Goal: Book appointment/travel/reservation

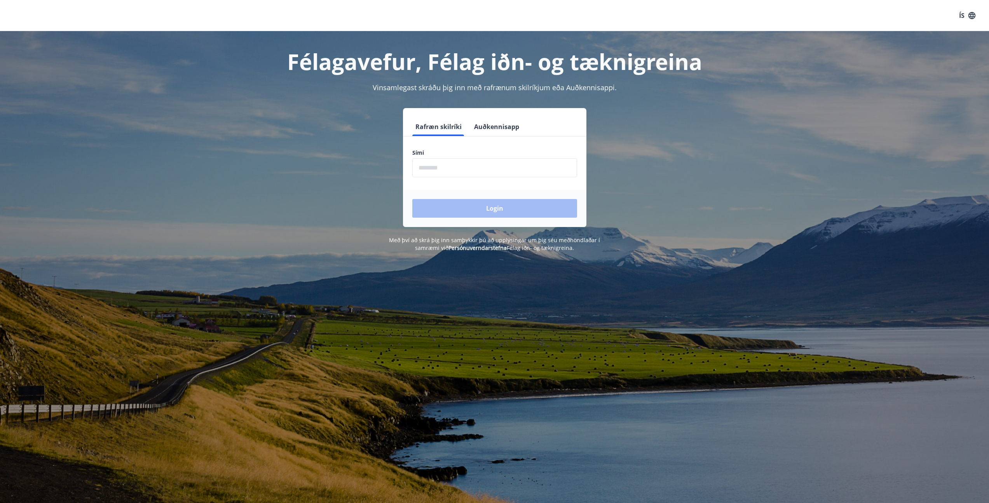
click at [463, 166] on input "phone" at bounding box center [494, 167] width 165 height 19
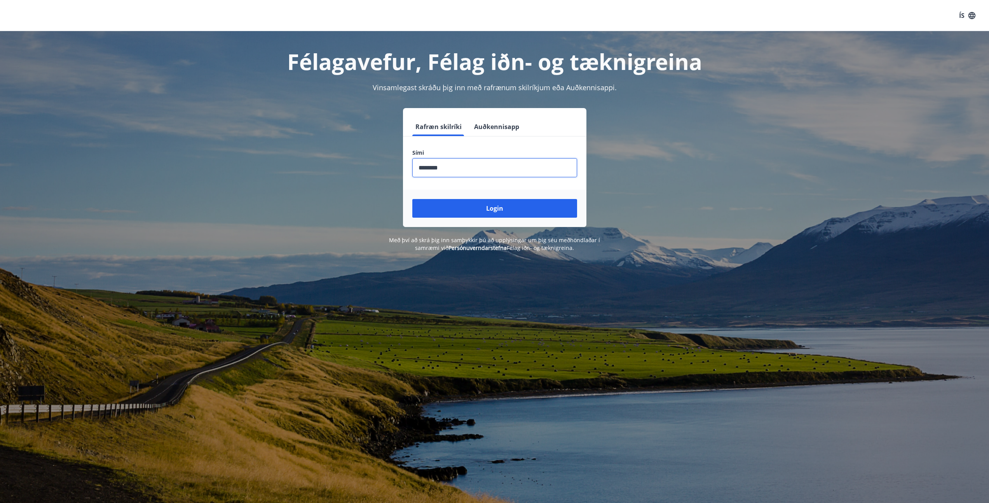
type input "********"
click at [412, 199] on button "Login" at bounding box center [494, 208] width 165 height 19
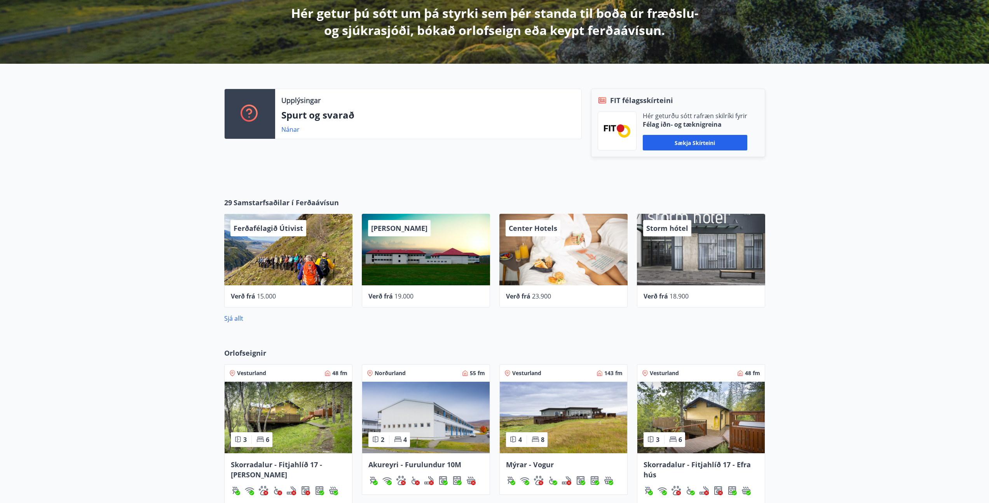
scroll to position [198, 0]
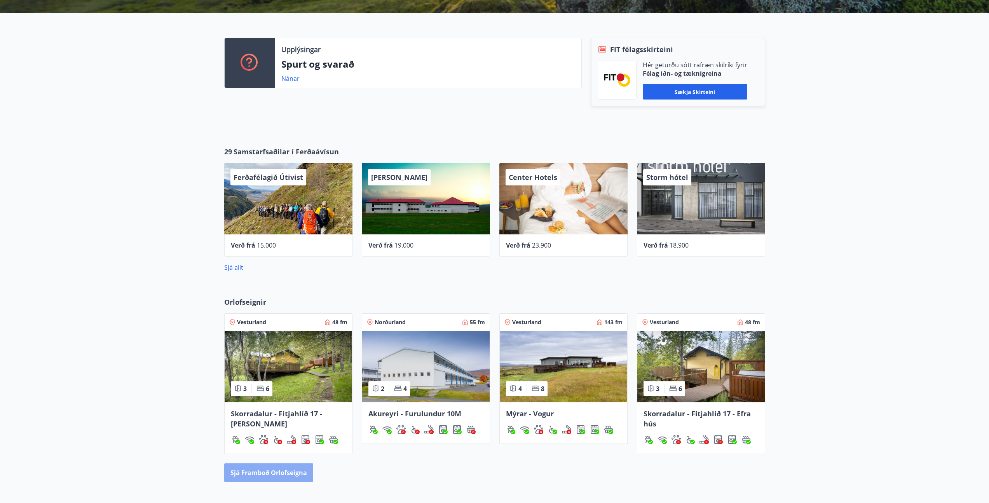
click at [252, 470] on button "Sjá framboð orlofseigna" at bounding box center [268, 472] width 89 height 19
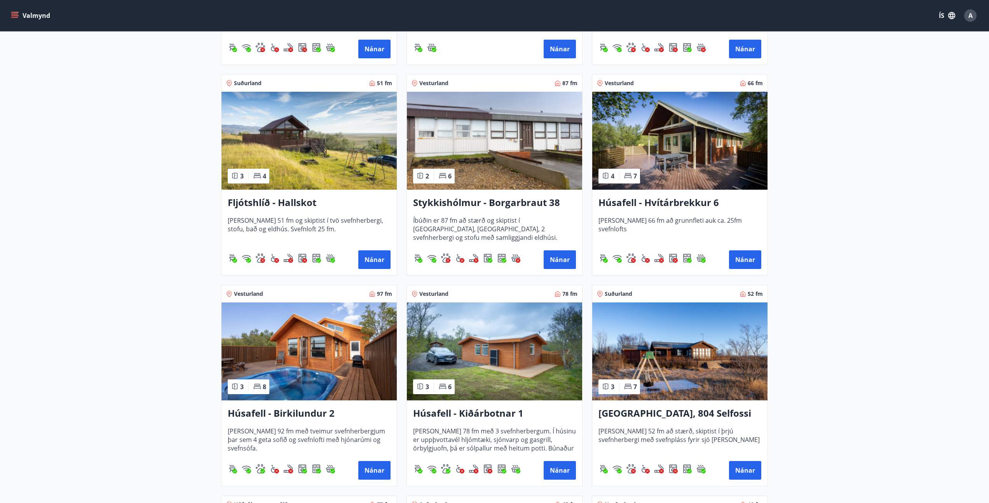
scroll to position [353, 0]
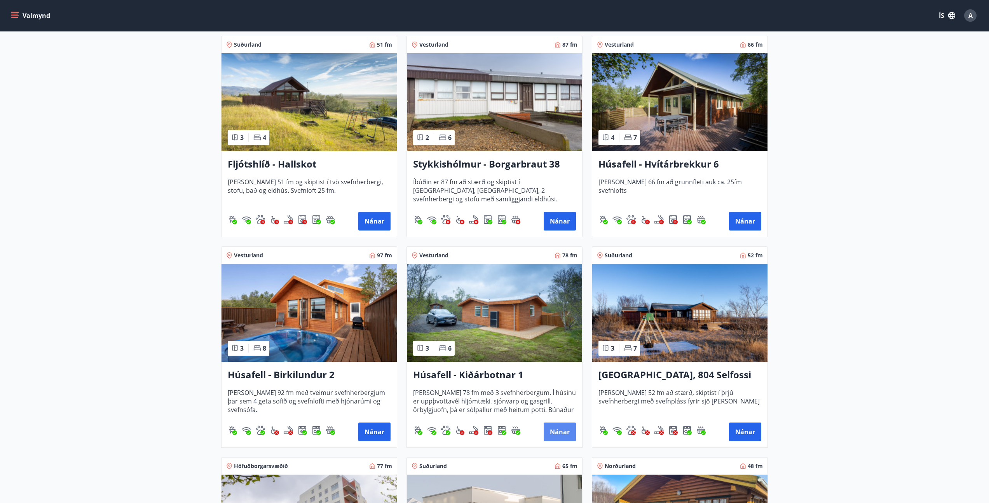
click at [559, 428] on button "Nánar" at bounding box center [560, 432] width 32 height 19
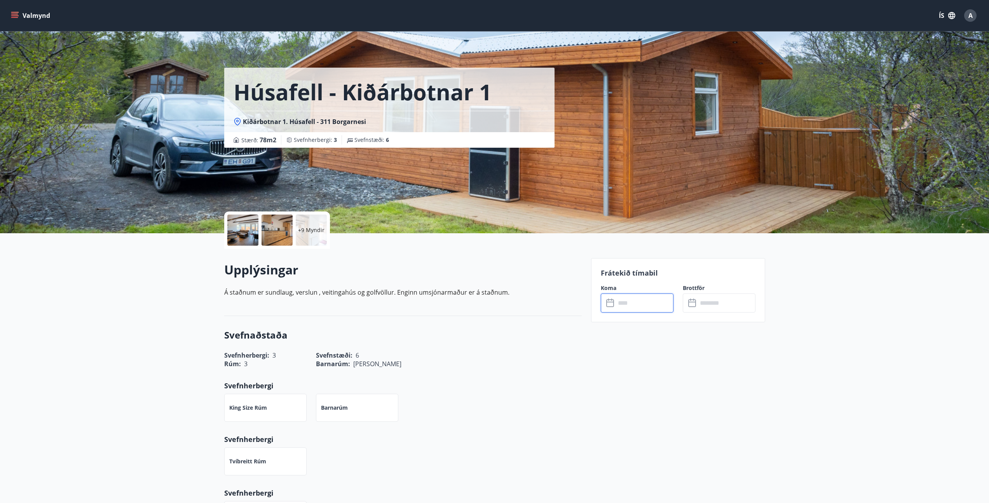
click at [621, 305] on input "text" at bounding box center [645, 302] width 58 height 19
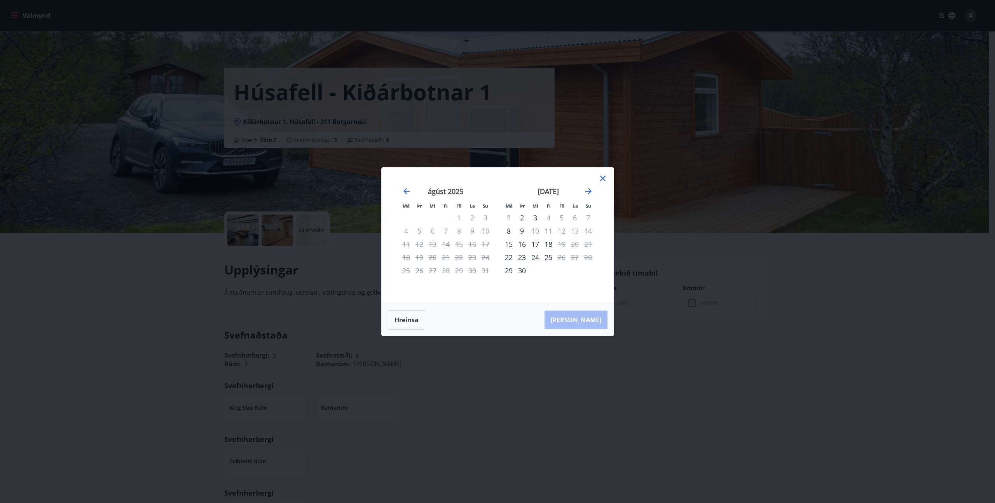
click at [577, 227] on div "13" at bounding box center [574, 230] width 13 height 13
click at [564, 228] on div "12" at bounding box center [561, 230] width 13 height 13
click at [583, 229] on div "14" at bounding box center [588, 230] width 13 height 13
click at [604, 178] on icon at bounding box center [602, 178] width 9 height 9
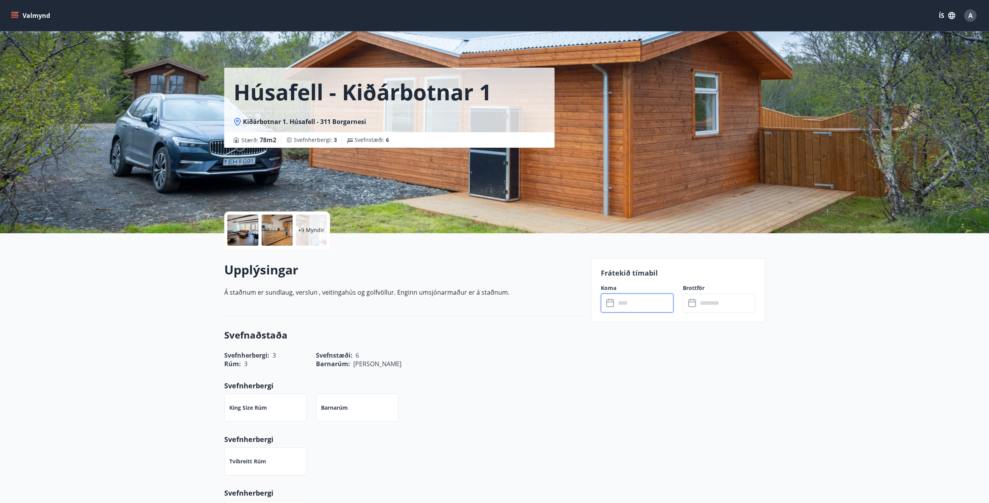
click at [17, 26] on div "Valmynd ÍS A" at bounding box center [494, 15] width 989 height 31
click at [16, 22] on button "Valmynd" at bounding box center [31, 16] width 44 height 14
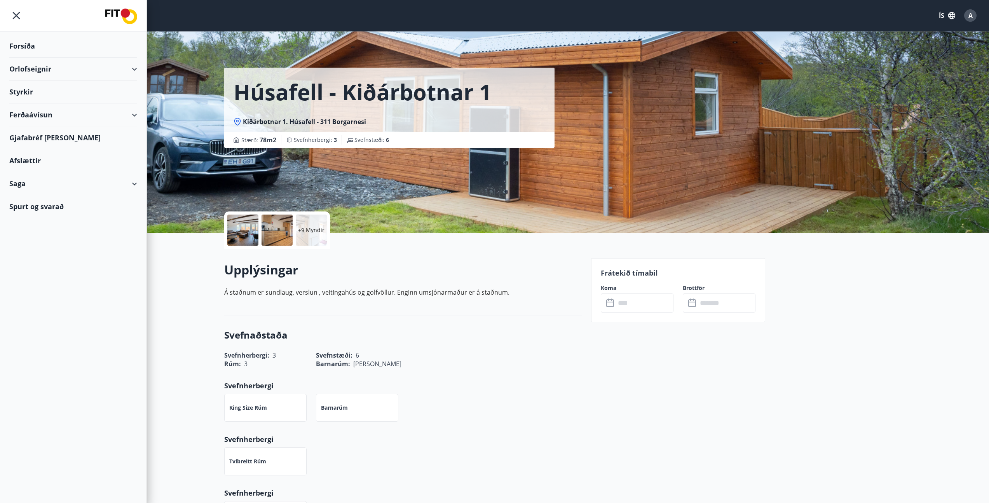
click at [32, 66] on div "Orlofseignir" at bounding box center [73, 69] width 128 height 23
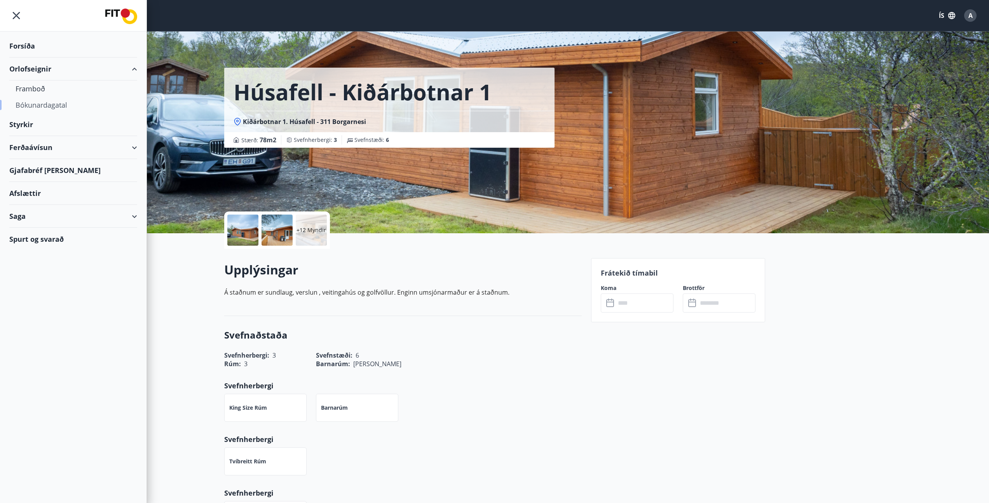
click at [36, 102] on div "Bókunardagatal" at bounding box center [73, 105] width 115 height 16
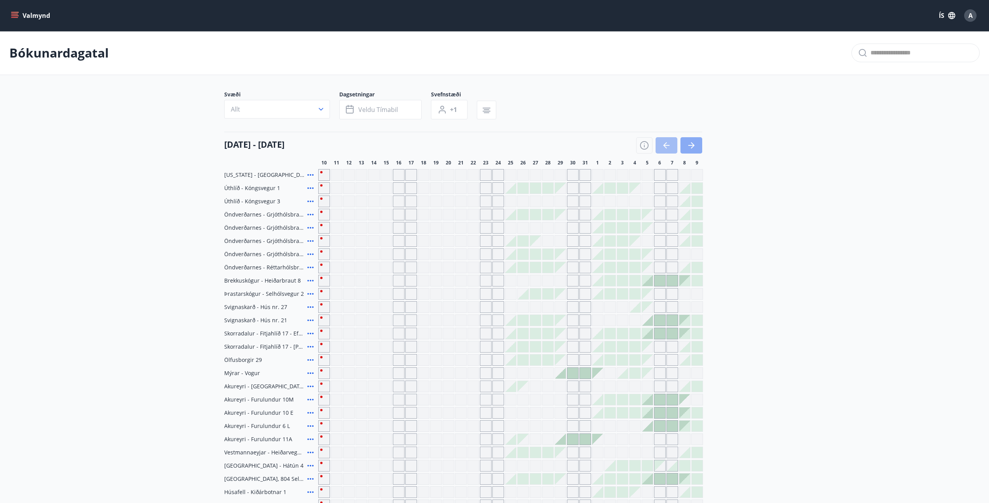
click at [696, 150] on button "button" at bounding box center [692, 145] width 22 height 16
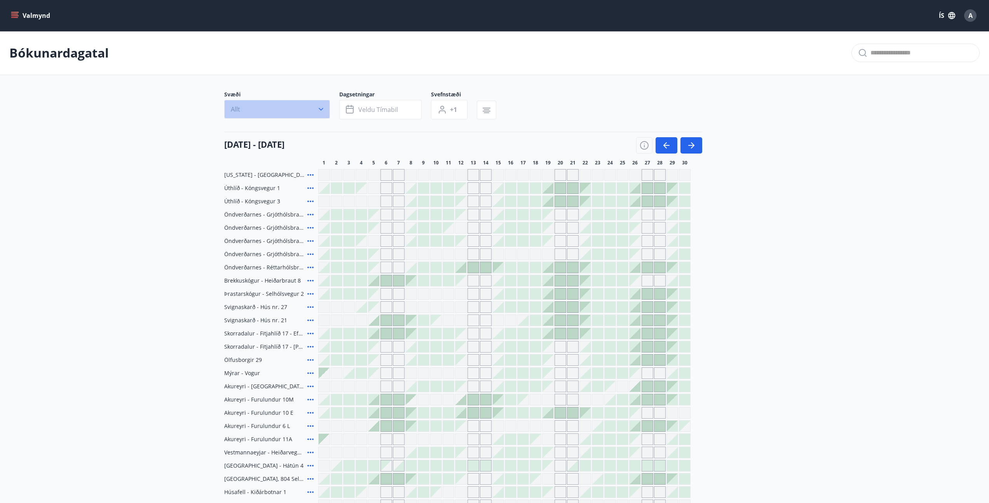
click at [266, 116] on button "Allt" at bounding box center [277, 109] width 106 height 19
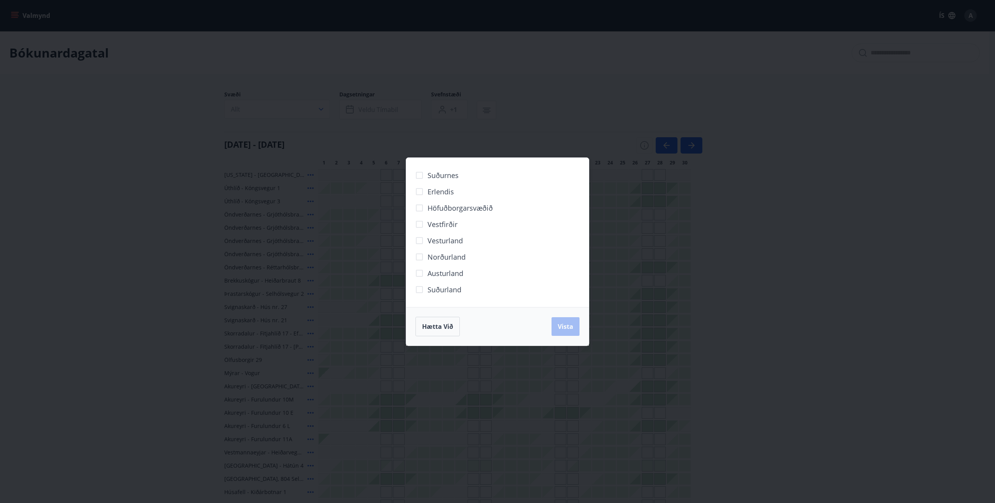
click at [435, 230] on label "Vestfirðir" at bounding box center [434, 224] width 46 height 16
click at [433, 215] on label "Höfuðborgarsvæðið" at bounding box center [452, 208] width 82 height 16
click at [432, 222] on span "Vestfirðir" at bounding box center [443, 224] width 30 height 10
click at [564, 327] on span "Vista" at bounding box center [566, 326] width 16 height 9
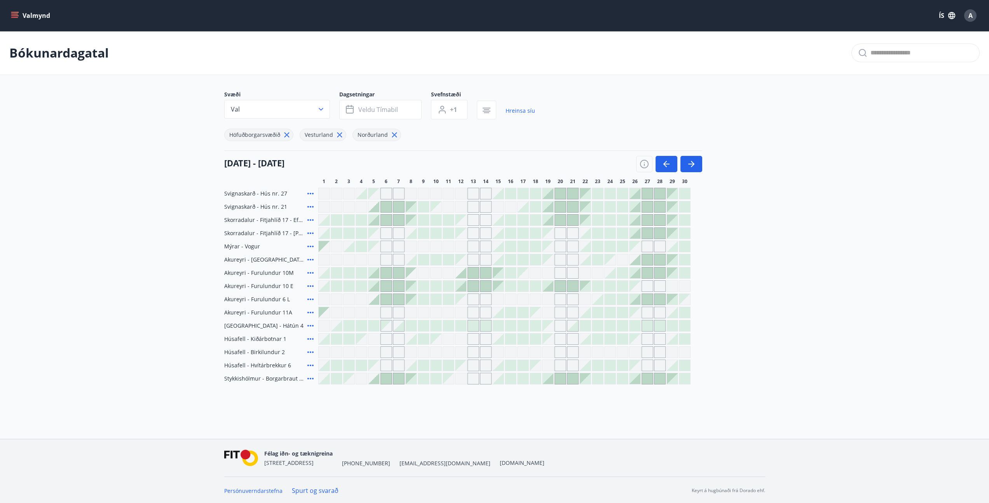
scroll to position [1, 0]
click at [641, 167] on icon "button" at bounding box center [644, 162] width 9 height 9
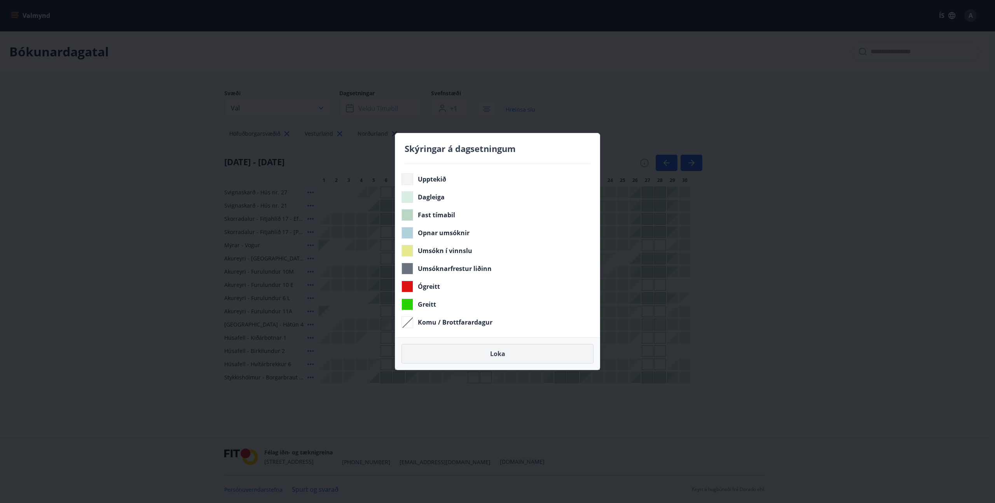
click at [505, 349] on button "Loka" at bounding box center [498, 353] width 192 height 19
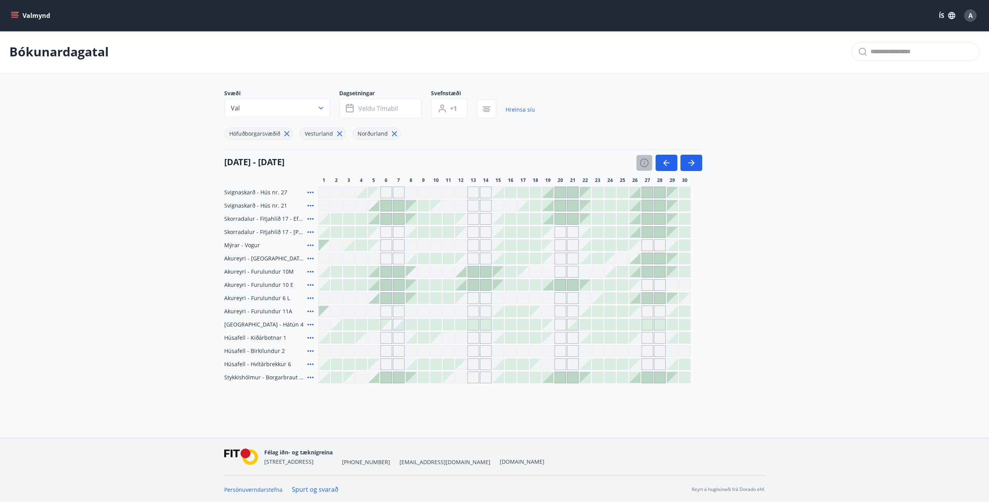
click at [648, 167] on icon "button" at bounding box center [644, 162] width 9 height 9
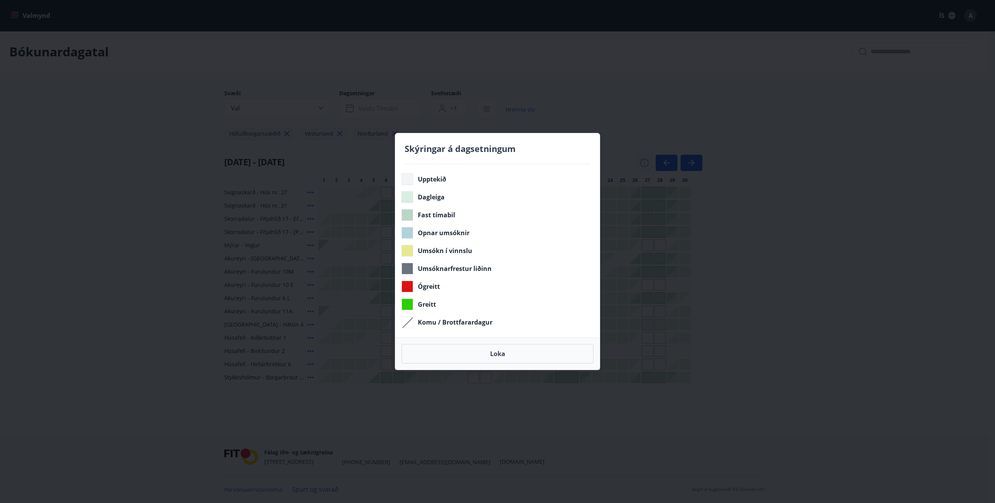
click at [648, 167] on div "Skýringar á dagsetningum Upptekið Dagleiga Fast tímabil Opnar umsóknir Umsókn í…" at bounding box center [497, 251] width 995 height 503
